Goal: Information Seeking & Learning: Learn about a topic

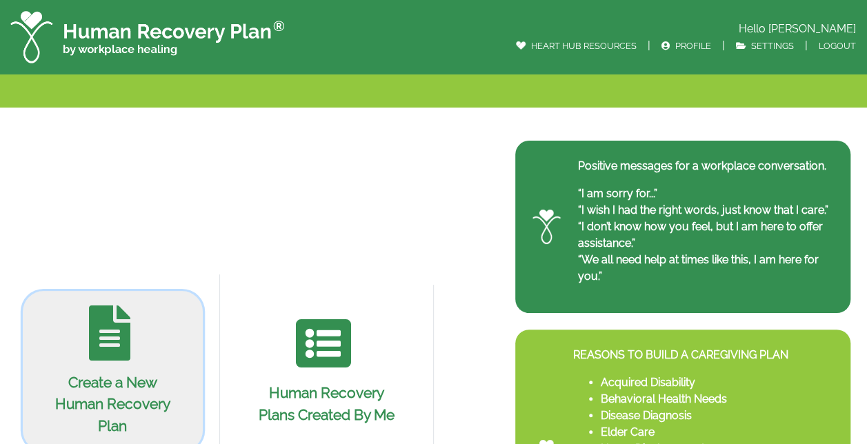
click at [114, 336] on icon at bounding box center [109, 332] width 41 height 55
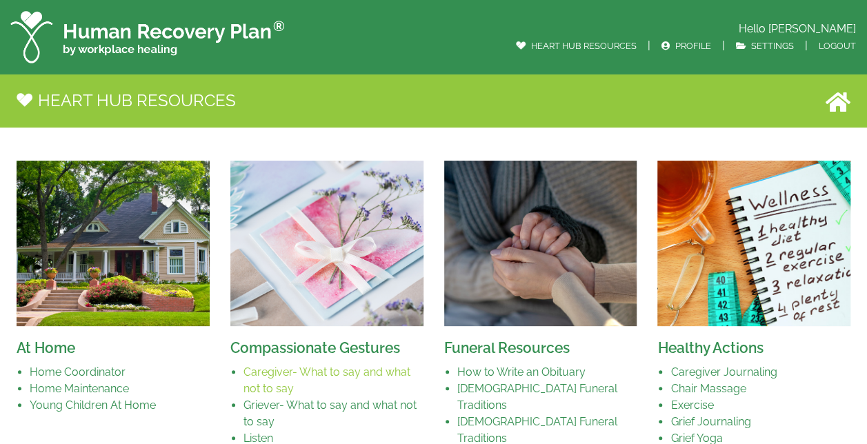
click at [317, 378] on link "Caregiver- What to say and what not to say" at bounding box center [326, 380] width 167 height 30
